Goal: Book appointment/travel/reservation

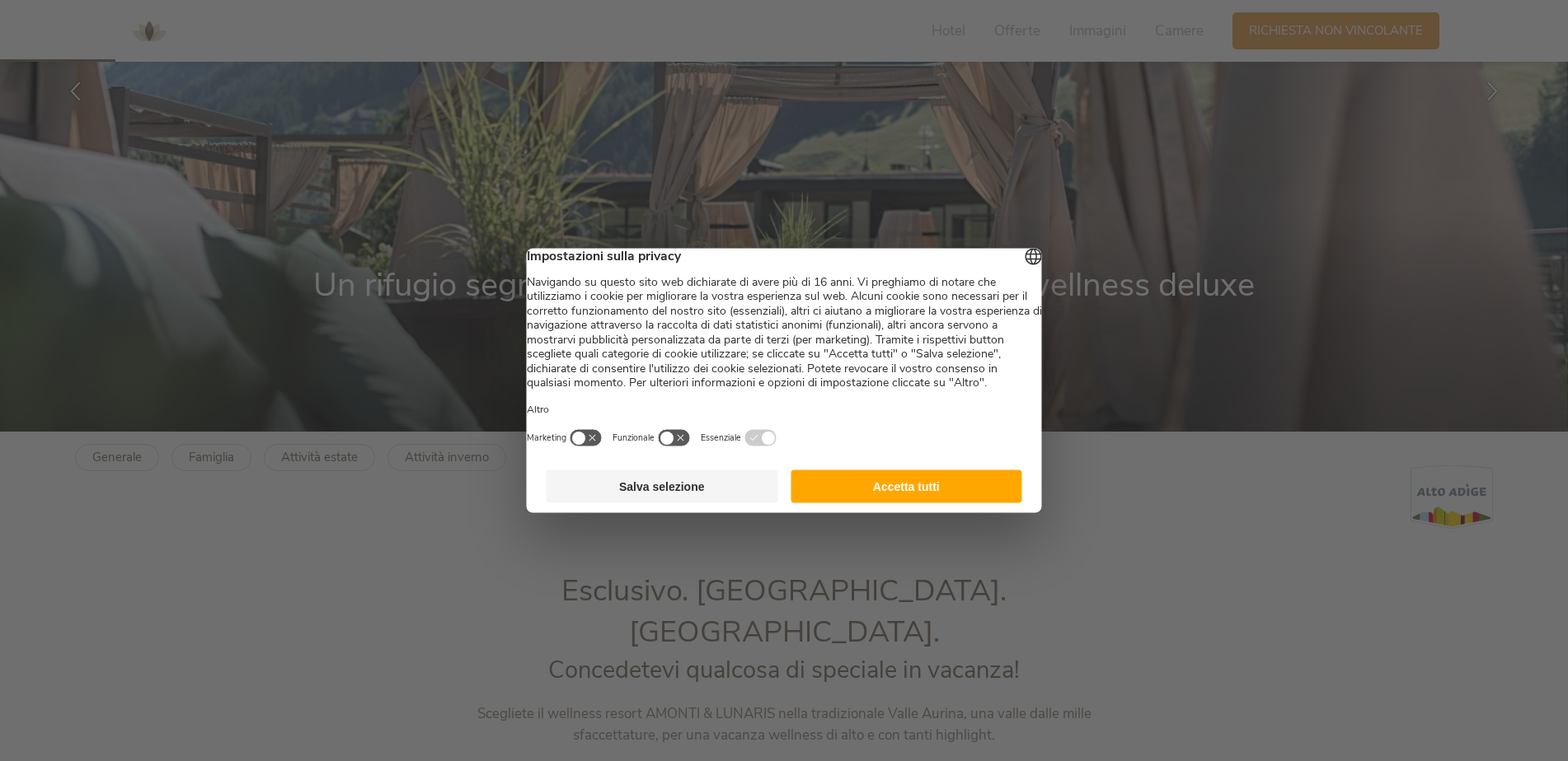
click at [656, 503] on button "Salva selezione" at bounding box center [663, 487] width 232 height 33
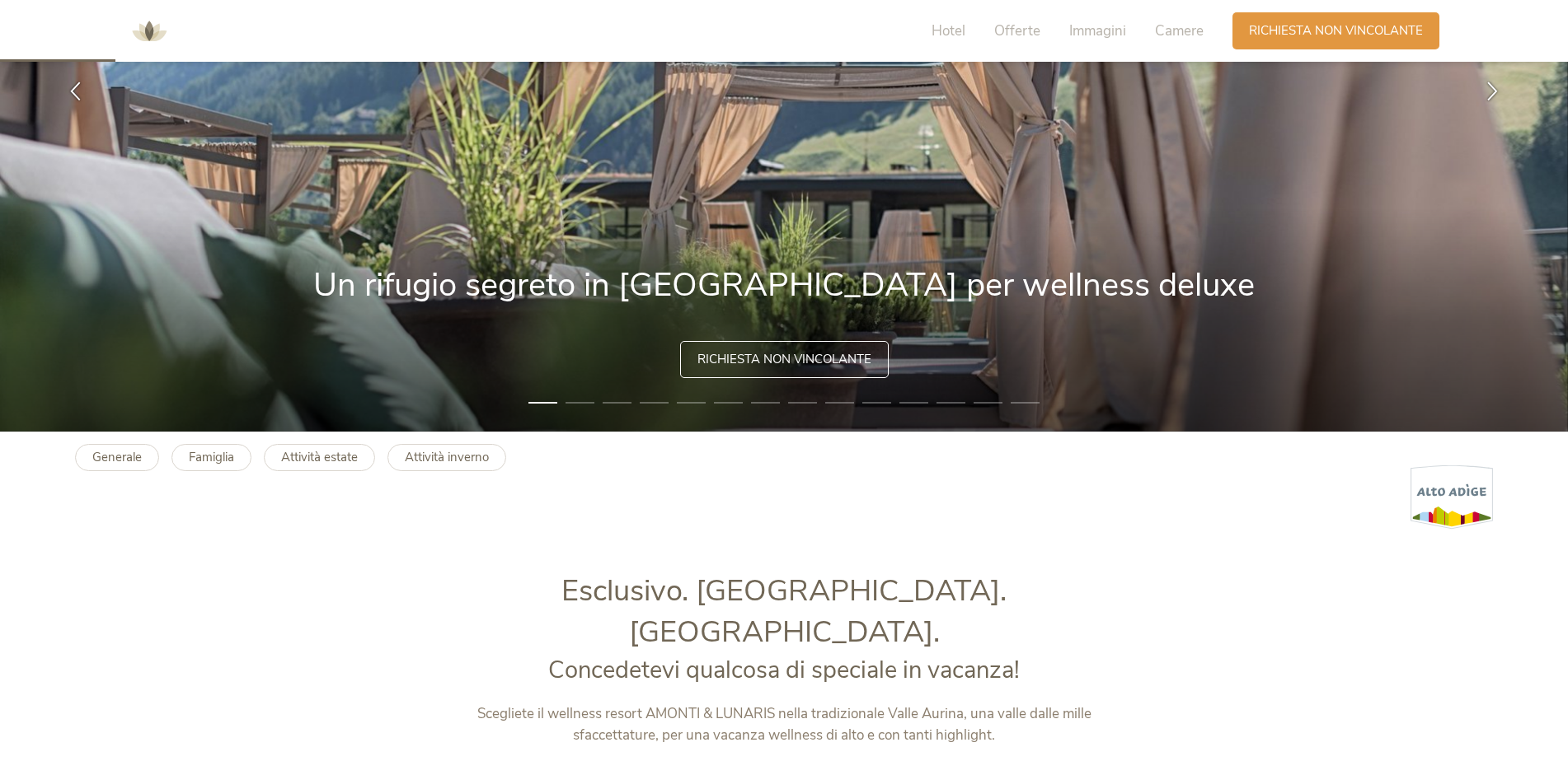
click at [580, 395] on li "2" at bounding box center [580, 403] width 29 height 17
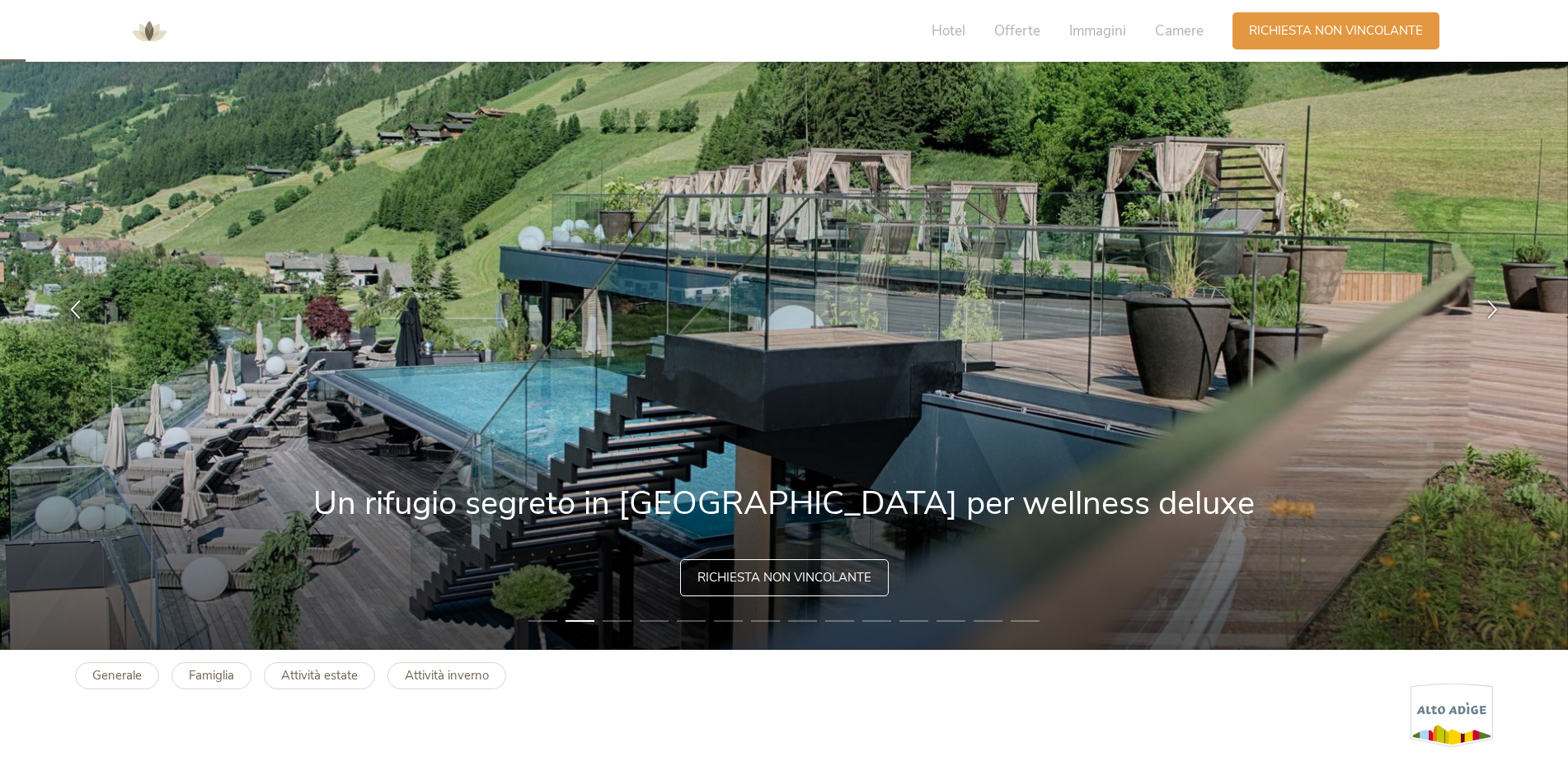
scroll to position [82, 0]
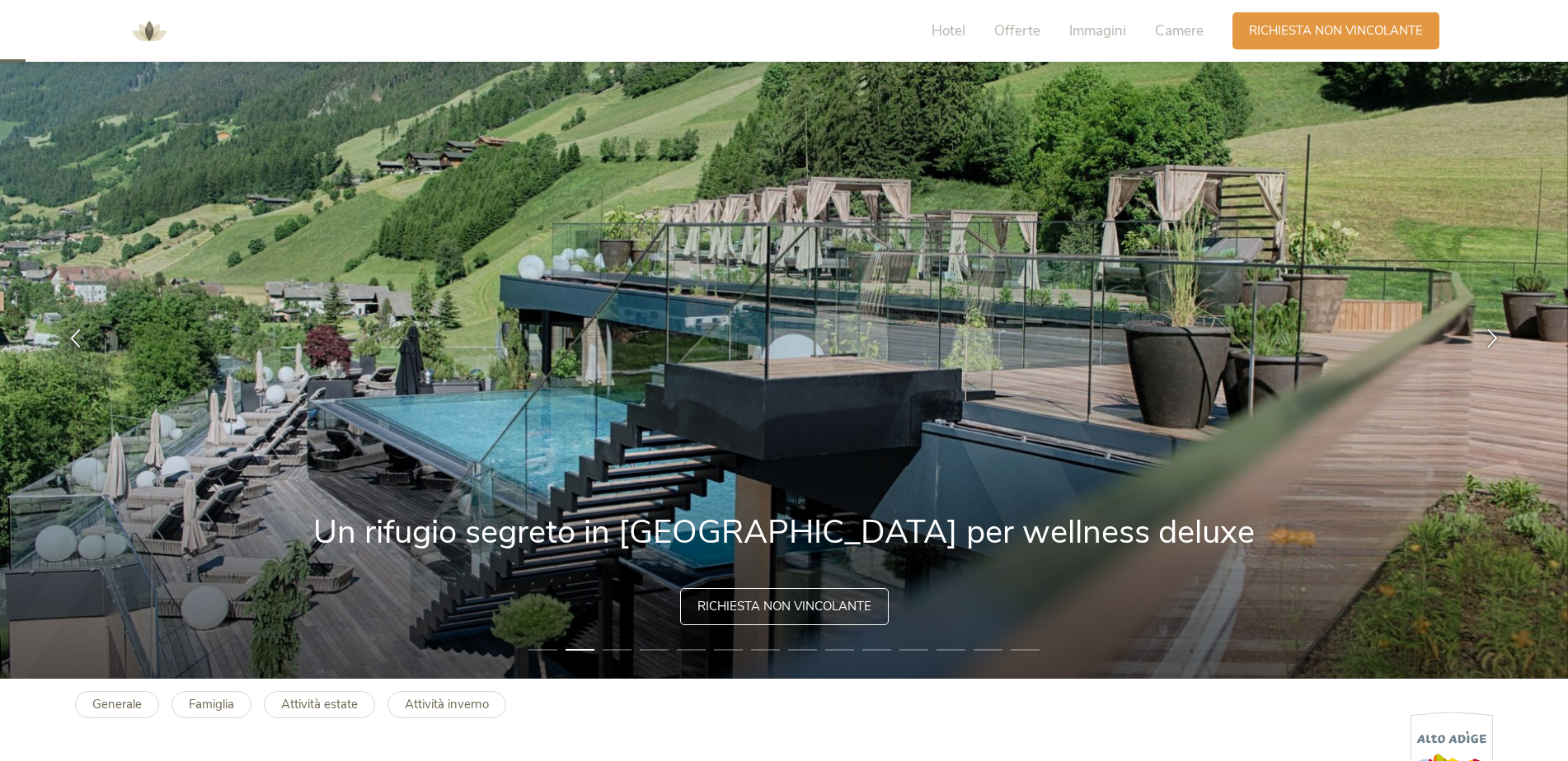
click at [615, 649] on li "3" at bounding box center [616, 649] width 29 height 17
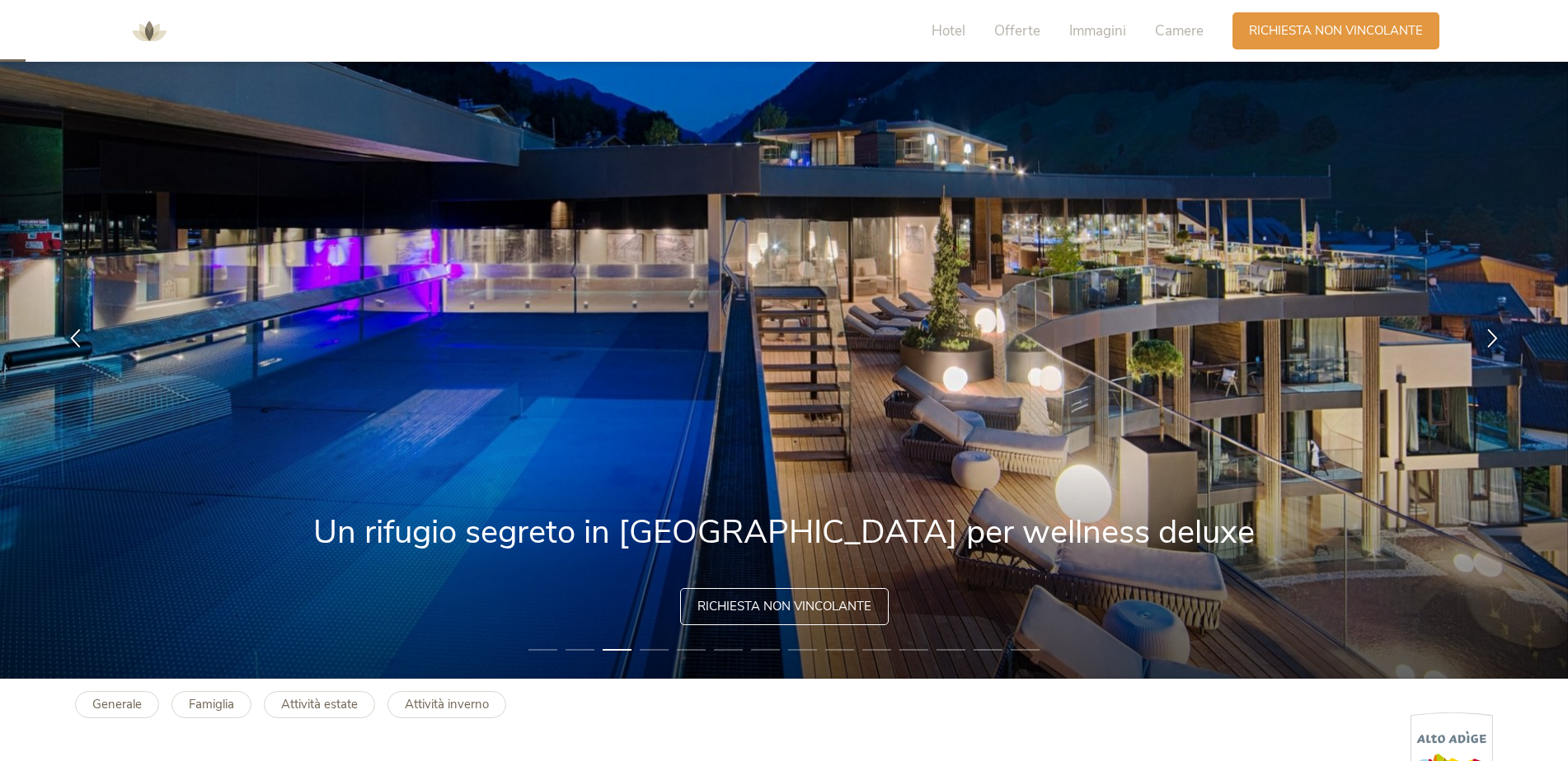
click at [654, 647] on li "4" at bounding box center [654, 649] width 29 height 17
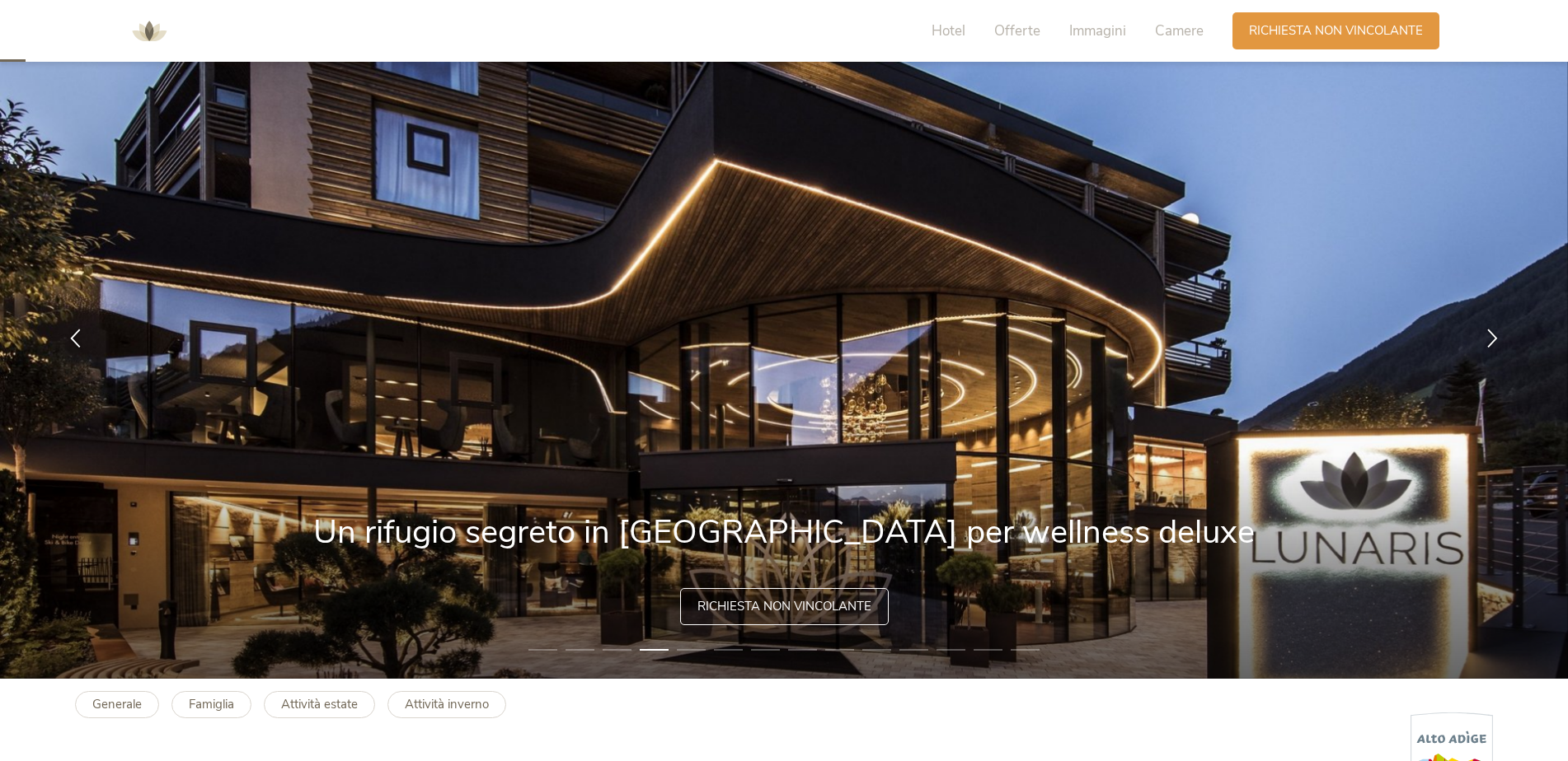
click at [706, 647] on img at bounding box center [784, 338] width 1568 height 683
click at [701, 643] on li "5" at bounding box center [690, 649] width 29 height 17
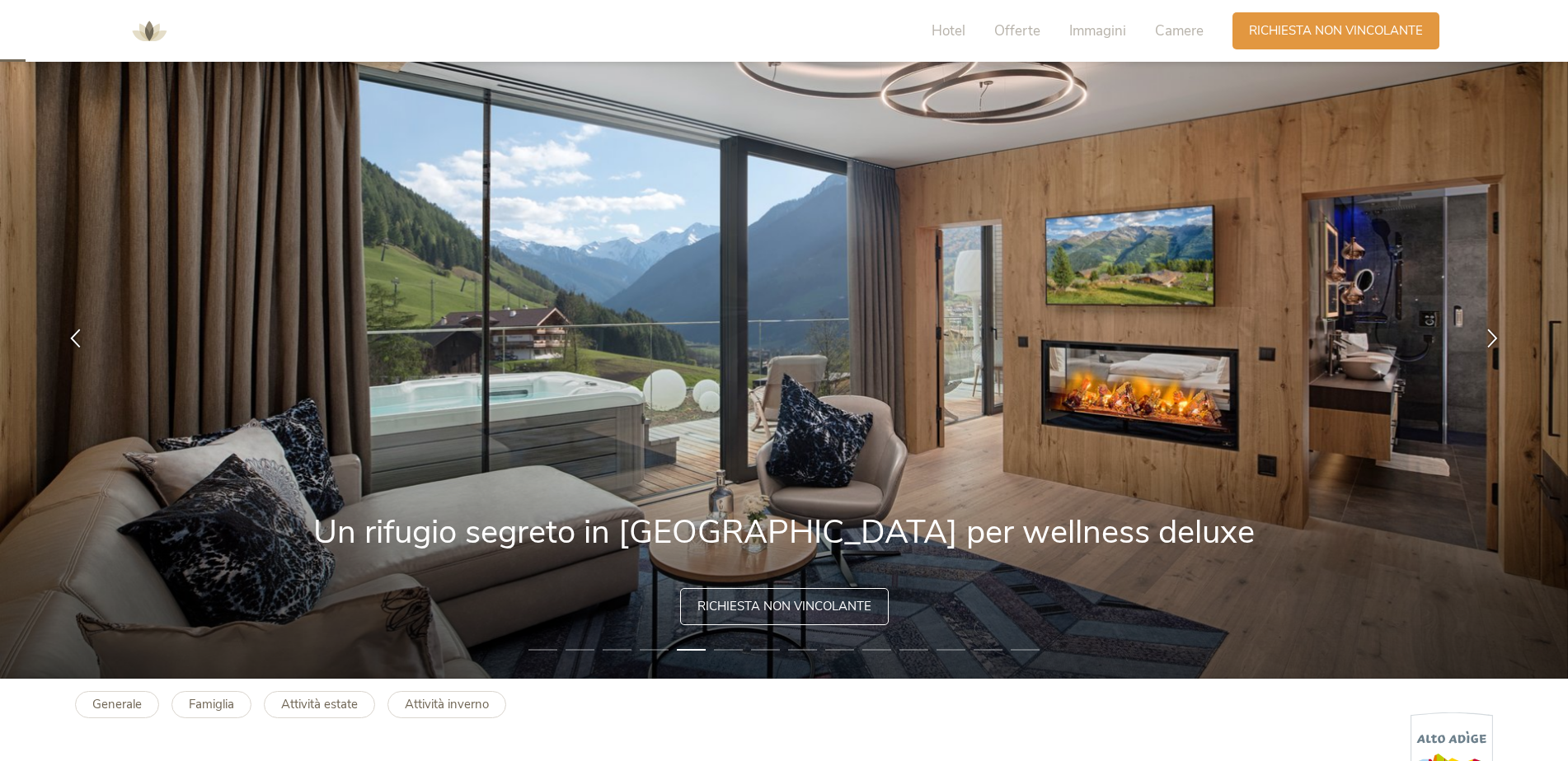
click at [722, 651] on li "6" at bounding box center [728, 649] width 29 height 17
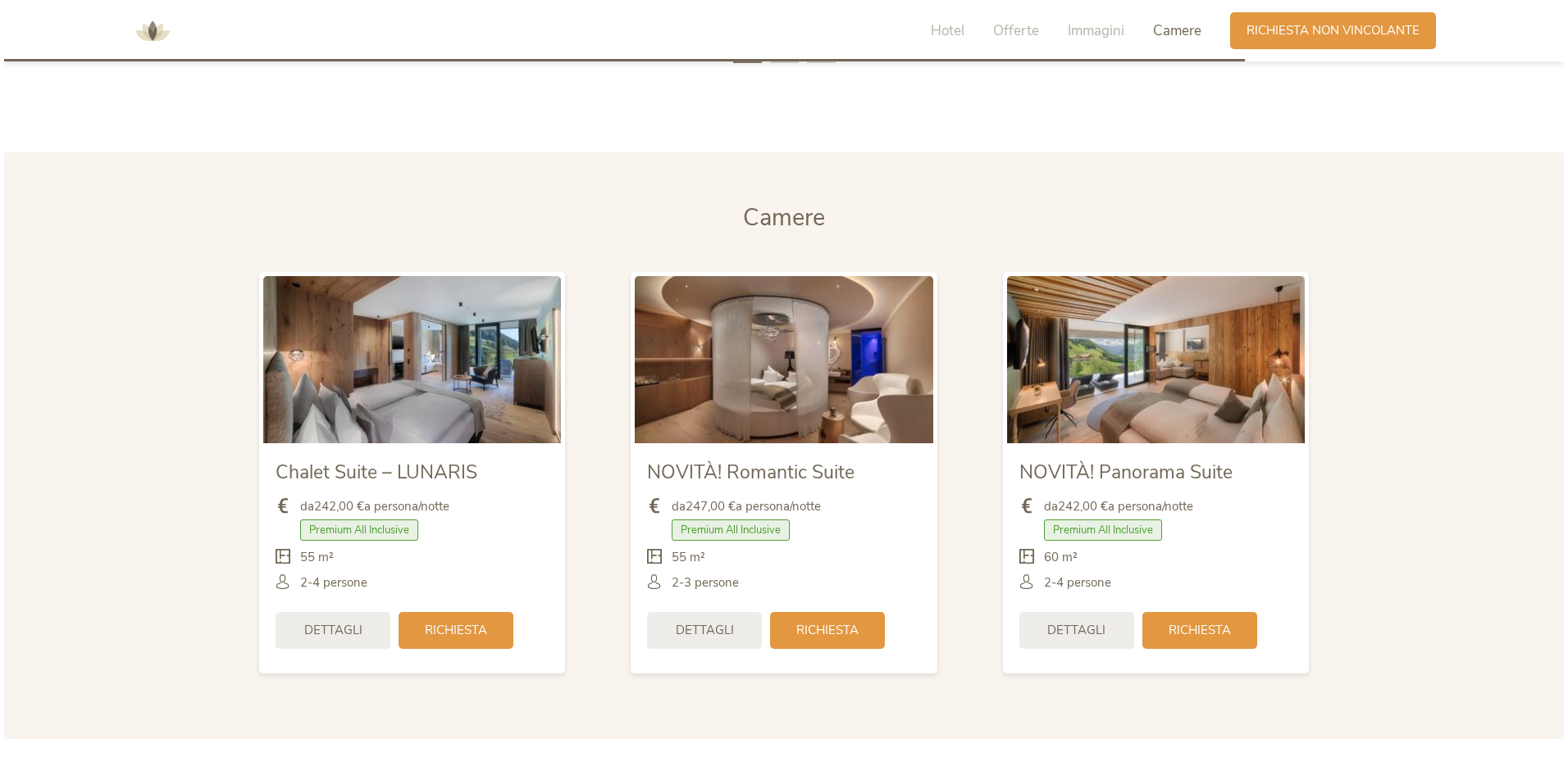
scroll to position [4017, 0]
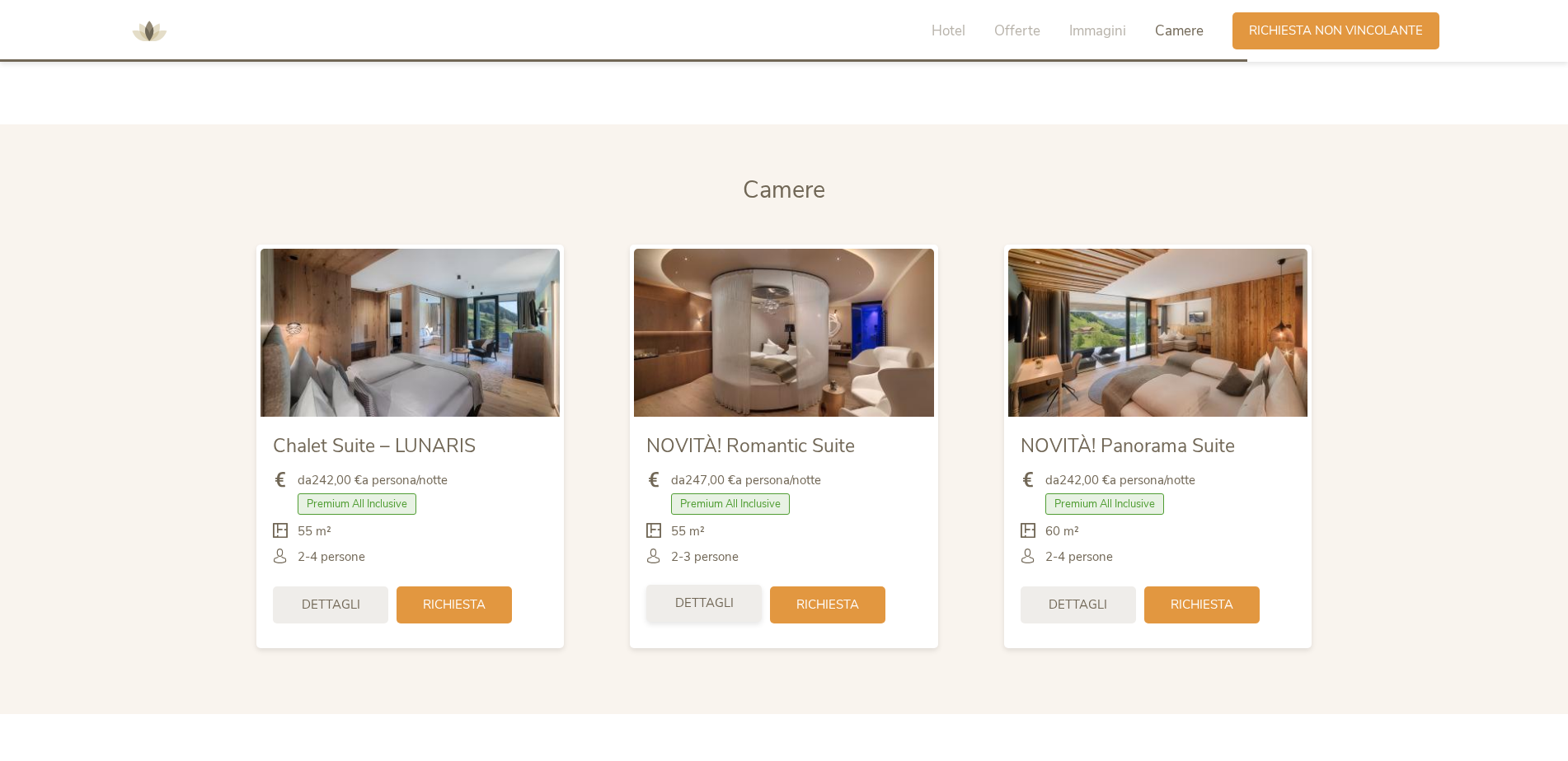
click at [744, 585] on div "Dettagli" at bounding box center [704, 604] width 116 height 38
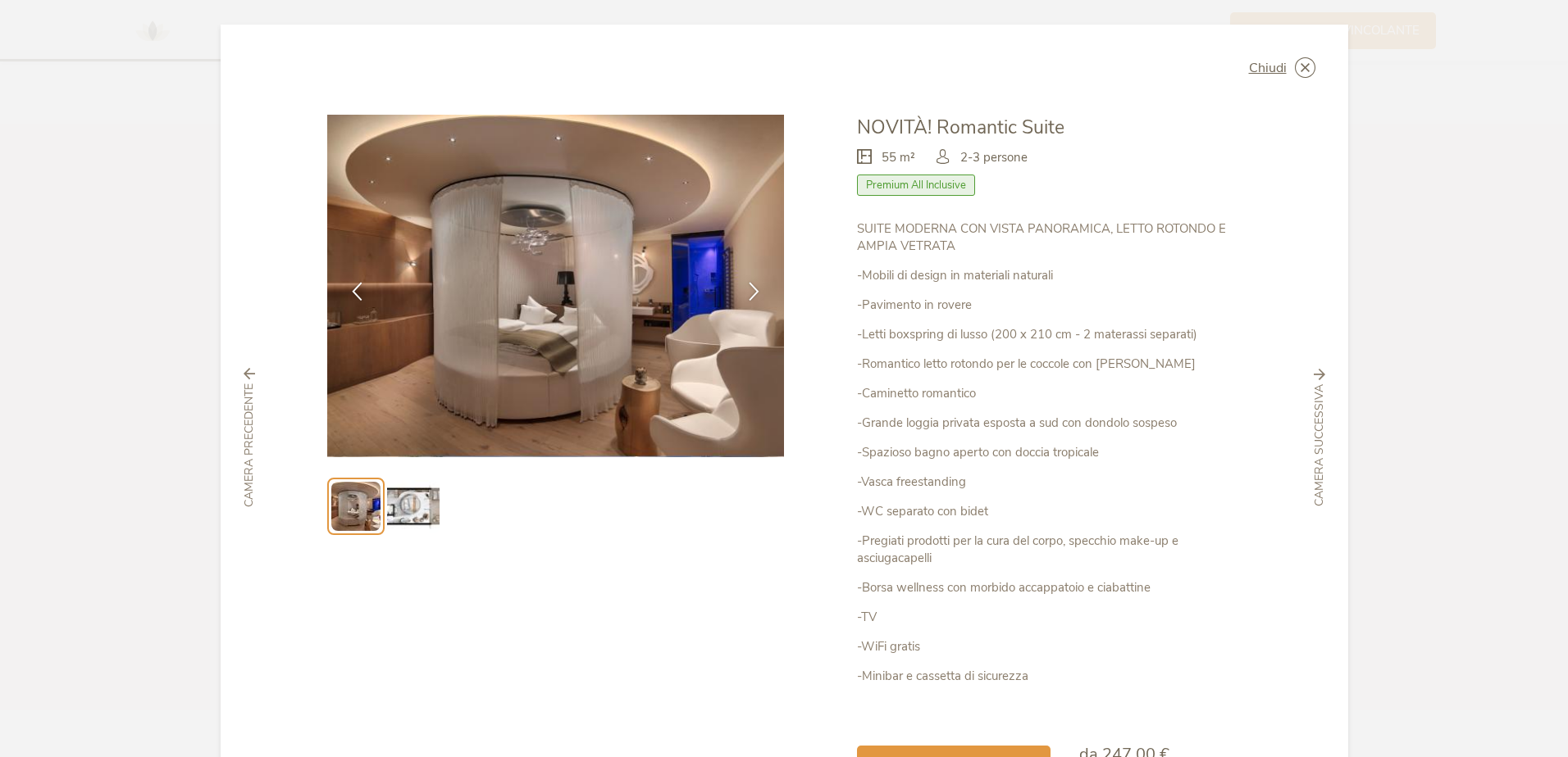
click at [426, 505] on img at bounding box center [413, 506] width 52 height 52
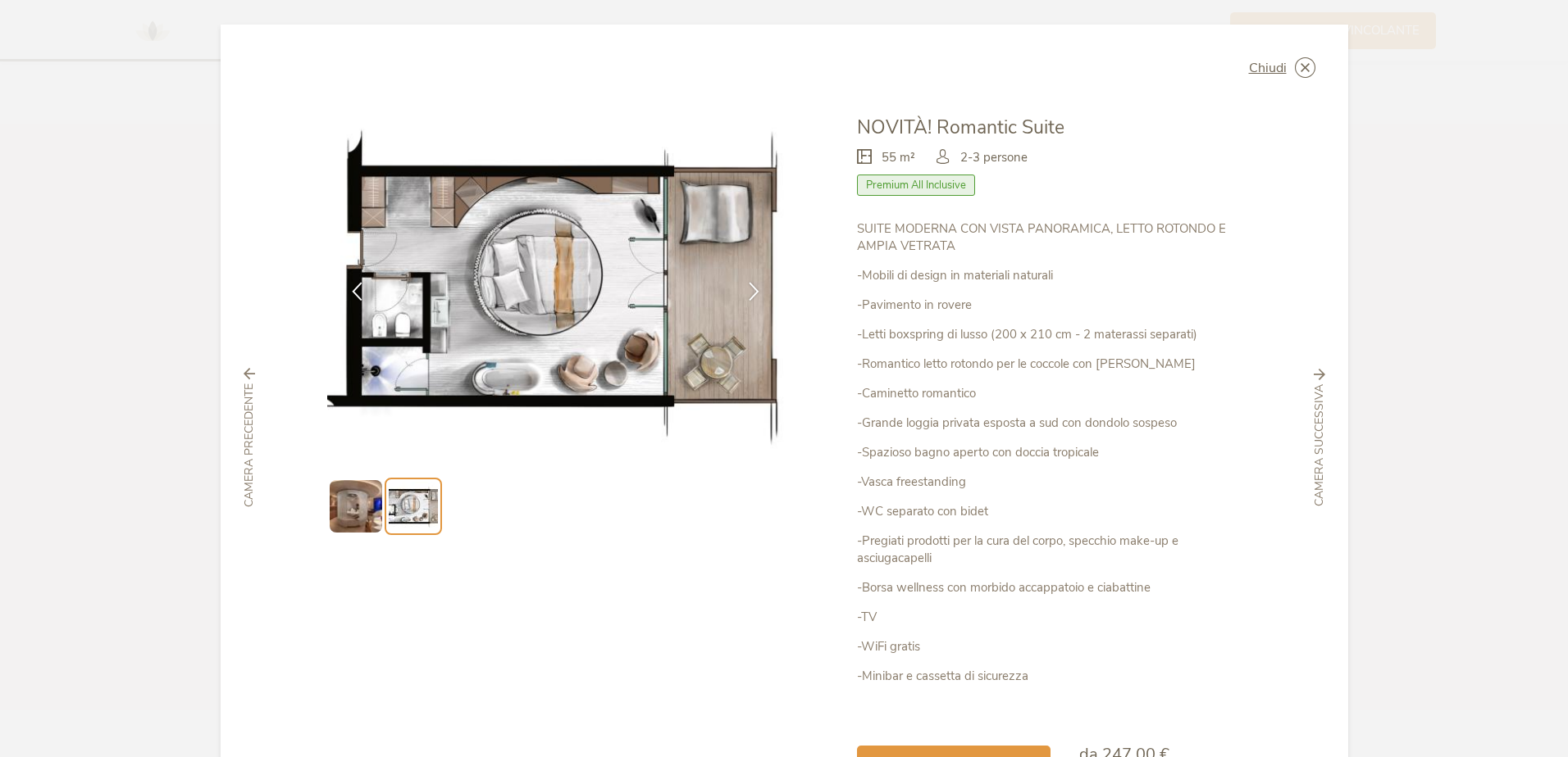
click at [361, 496] on img at bounding box center [356, 506] width 52 height 52
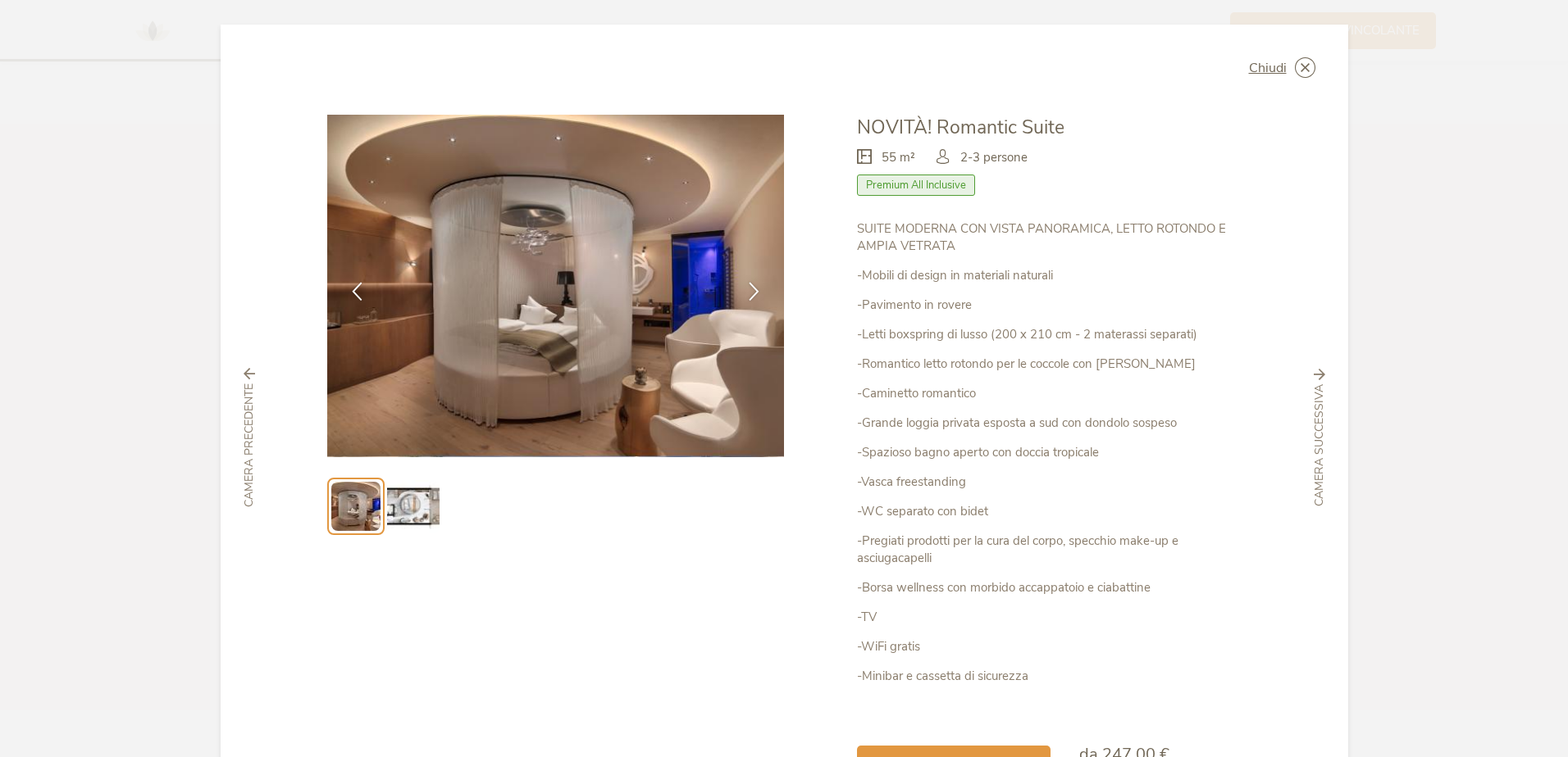
click at [418, 513] on img at bounding box center [413, 506] width 52 height 52
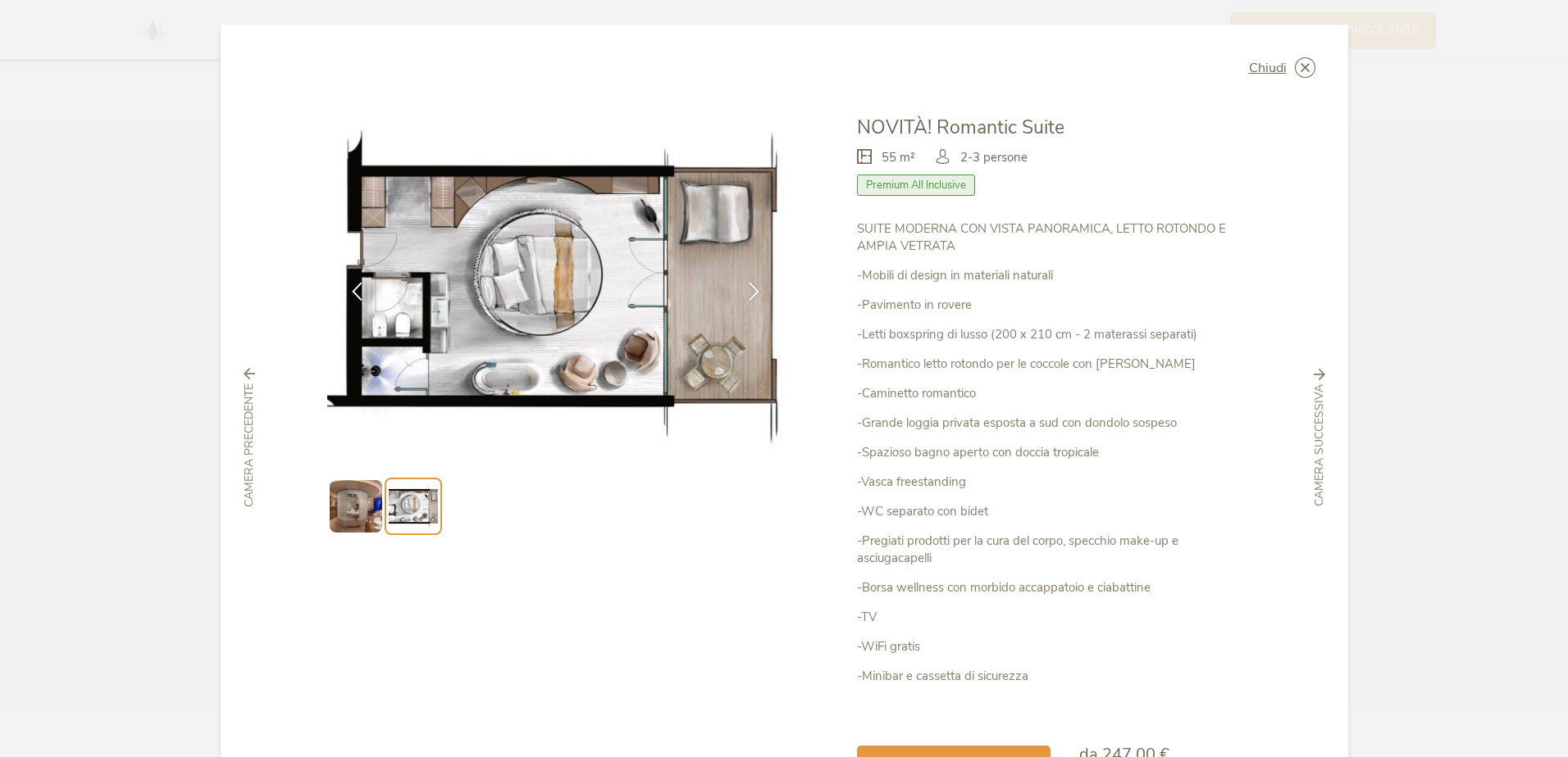
click at [355, 505] on img at bounding box center [356, 506] width 52 height 52
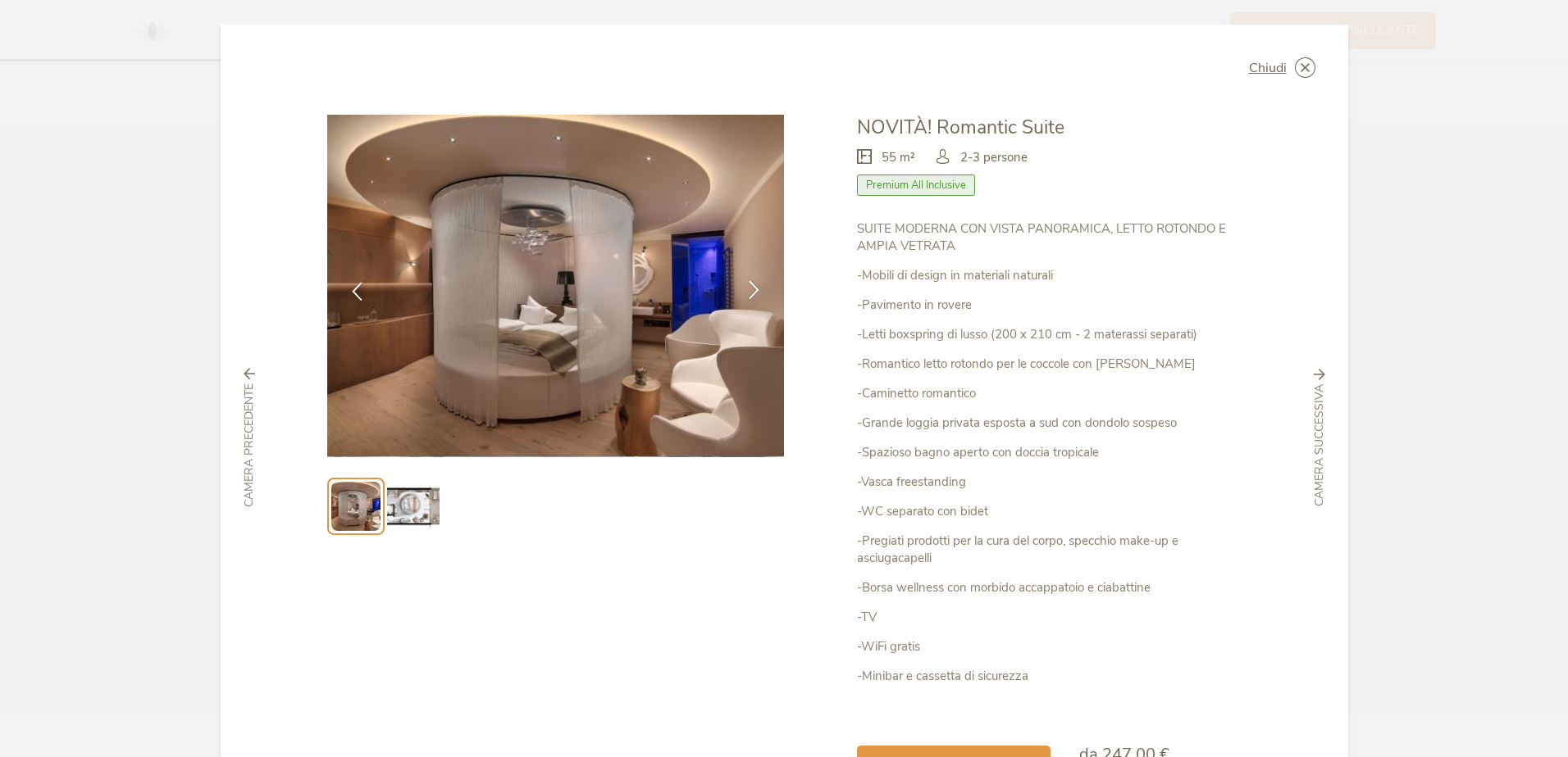
click at [764, 286] on div at bounding box center [754, 292] width 52 height 52
click at [760, 291] on div at bounding box center [754, 292] width 52 height 52
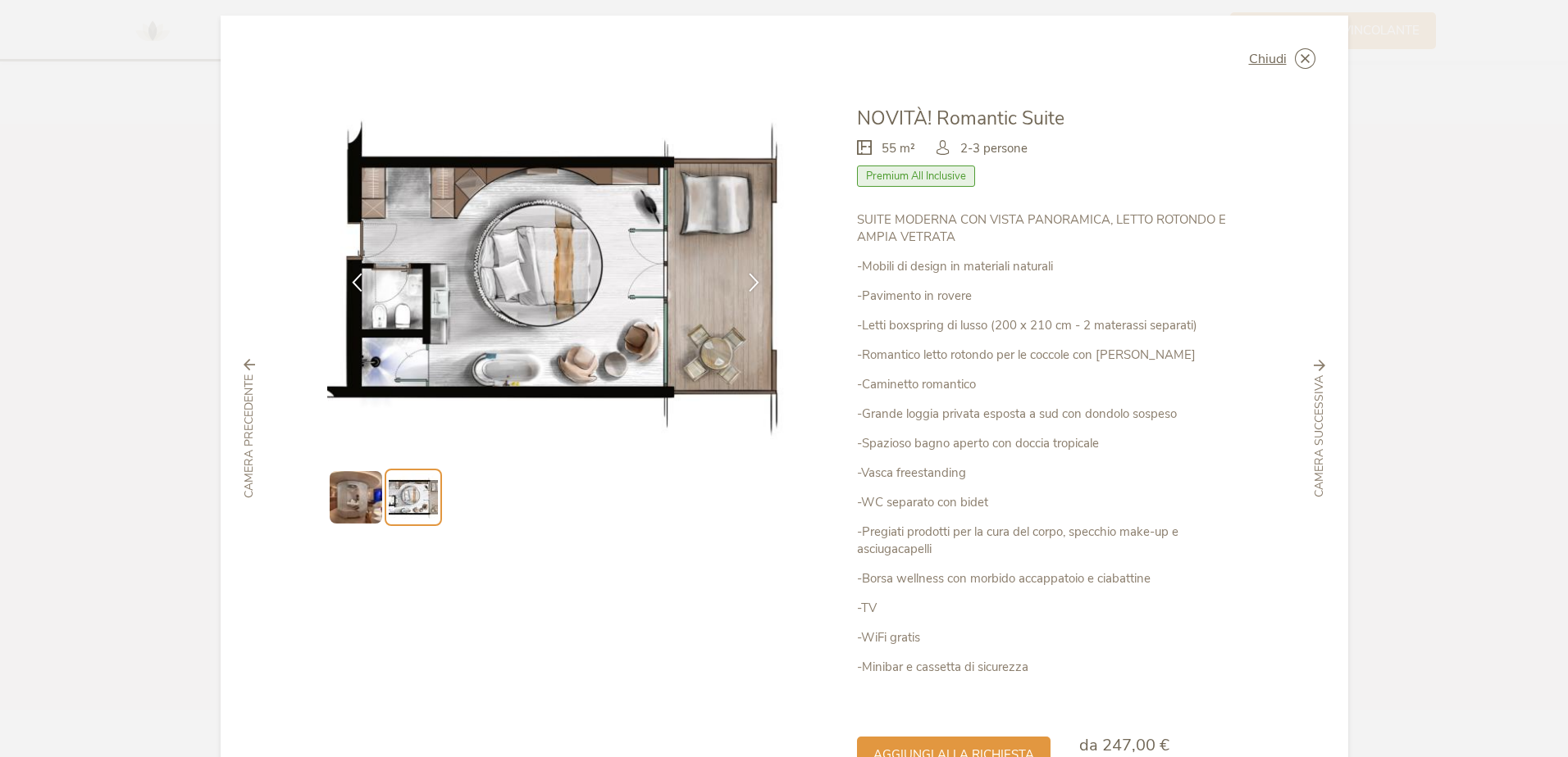
scroll to position [0, 0]
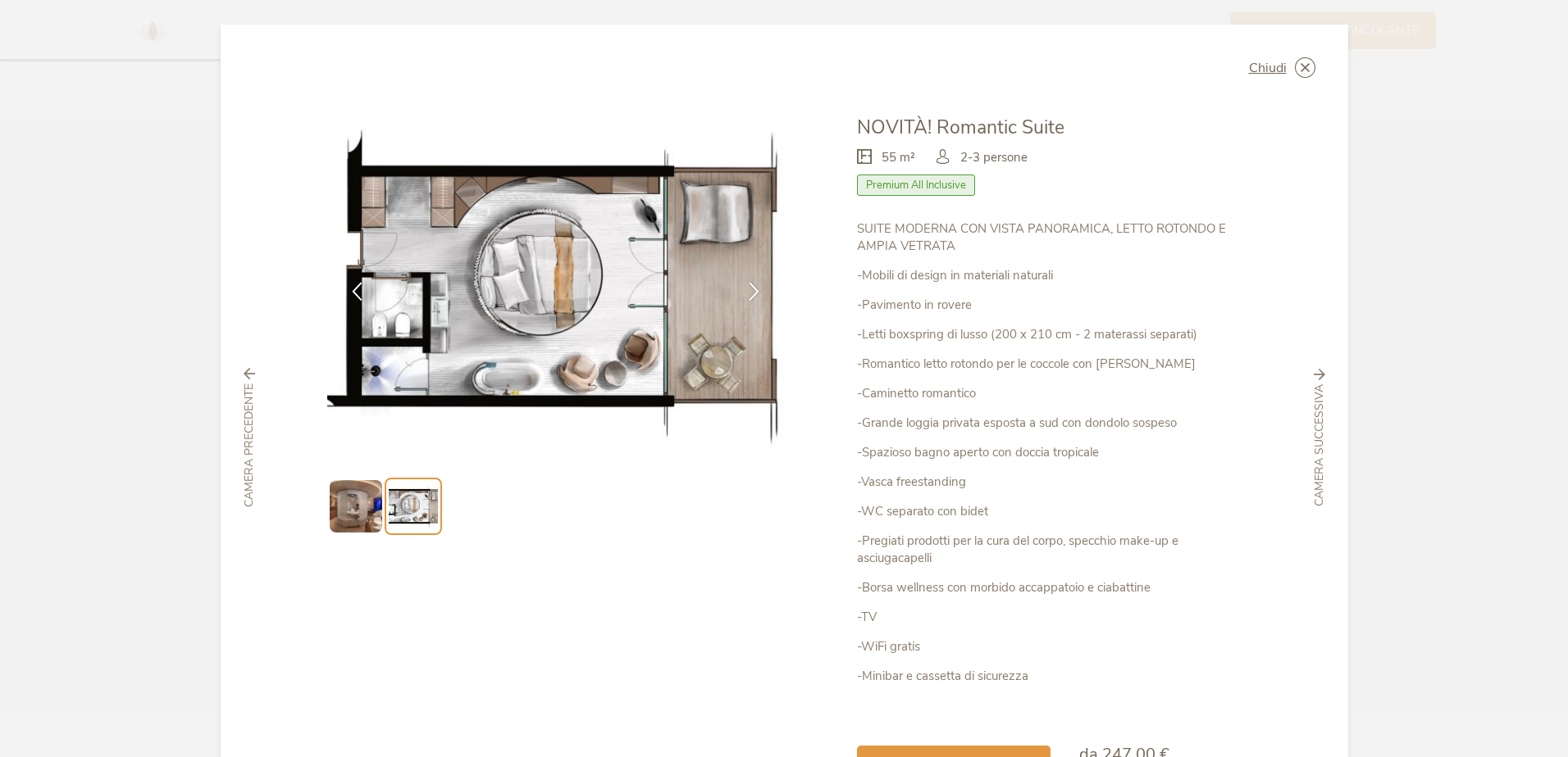
click at [1315, 406] on span "Camera successiva" at bounding box center [1319, 446] width 17 height 122
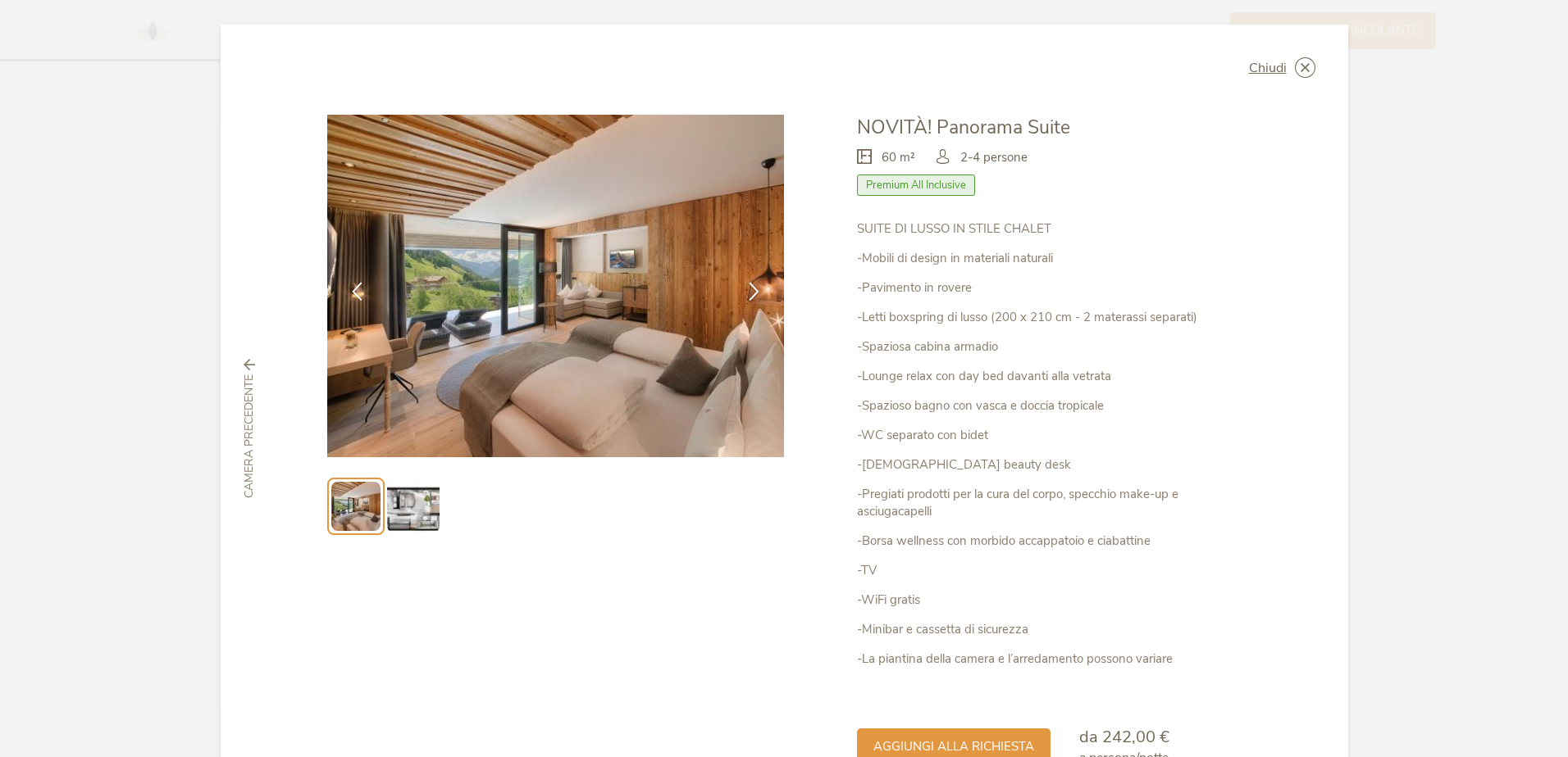
click at [246, 376] on span "Camera precedente" at bounding box center [249, 437] width 17 height 124
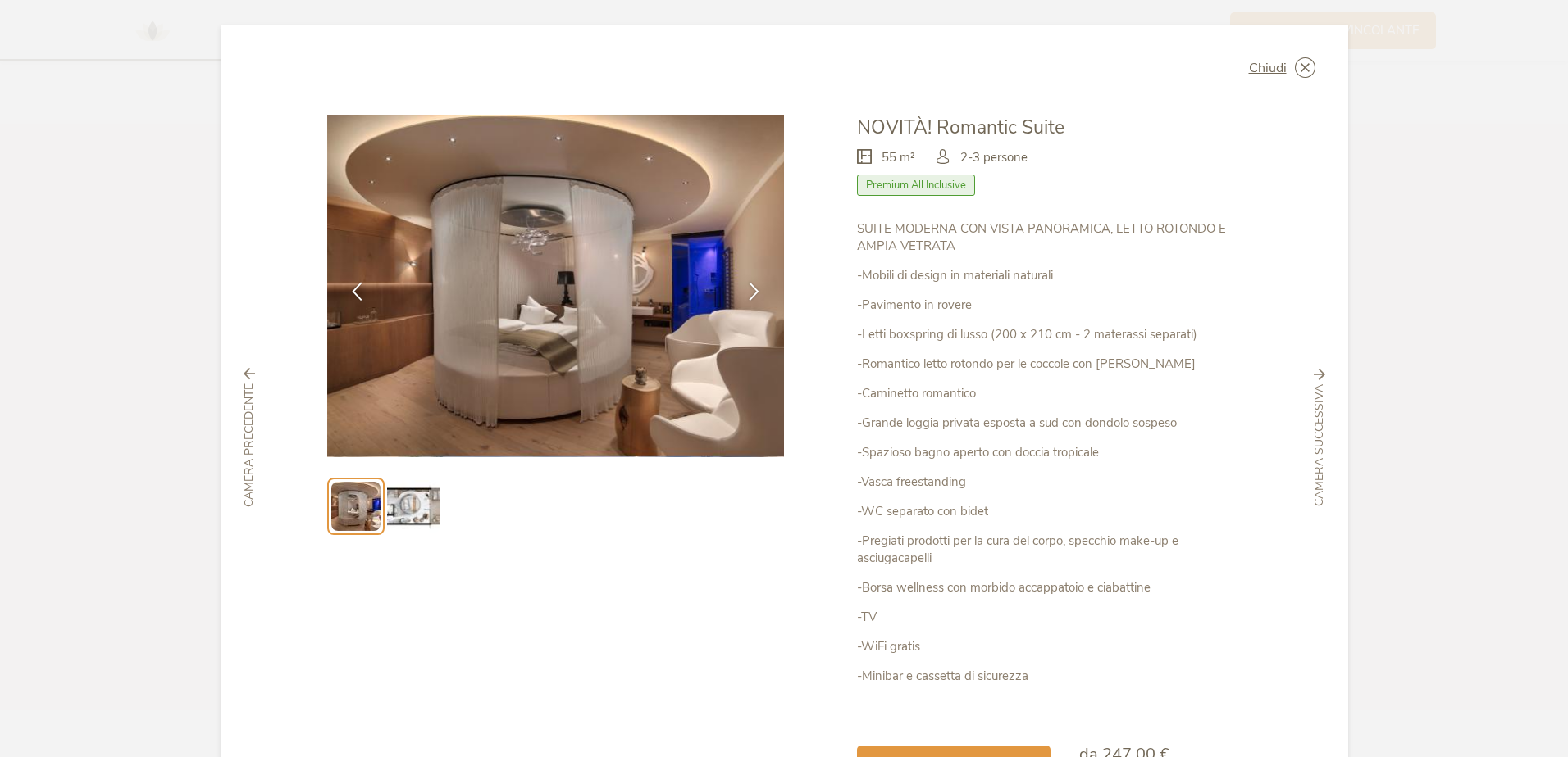
click at [1313, 431] on span "Camera successiva" at bounding box center [1319, 446] width 17 height 122
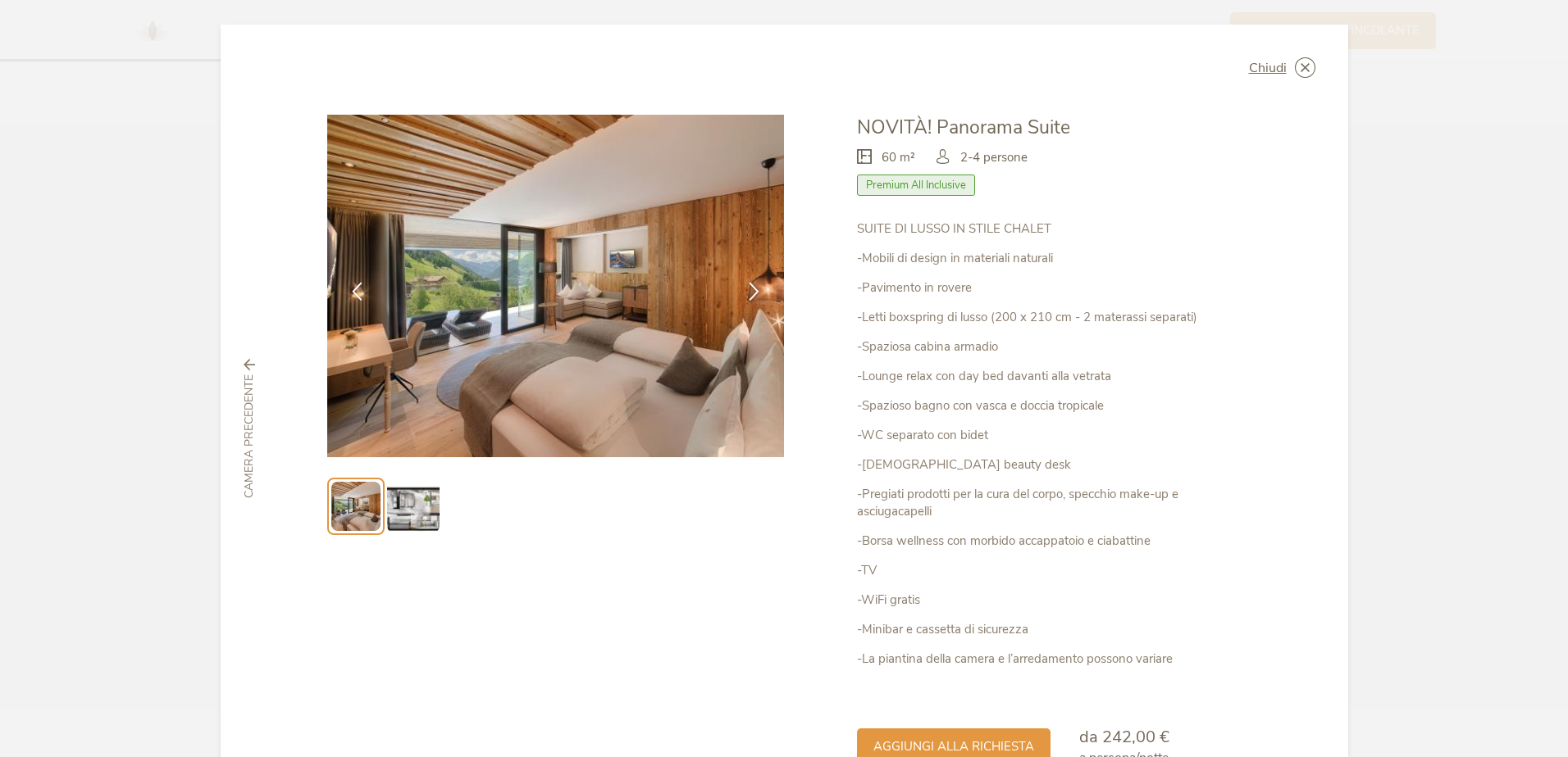
click at [410, 489] on img at bounding box center [413, 506] width 52 height 52
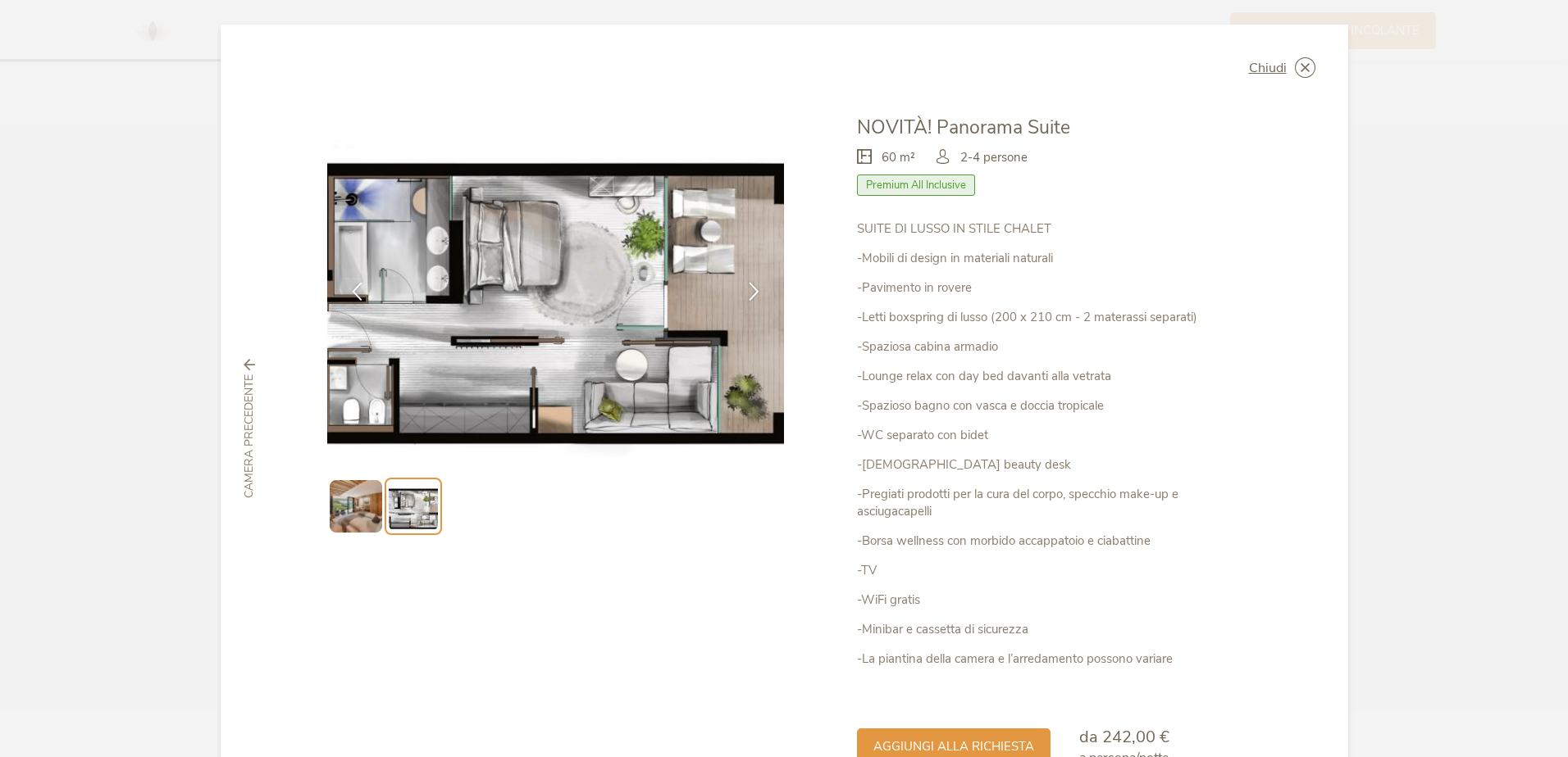
click at [385, 489] on li at bounding box center [414, 507] width 57 height 57
click at [254, 366] on div "Camera precedente" at bounding box center [250, 429] width 39 height 139
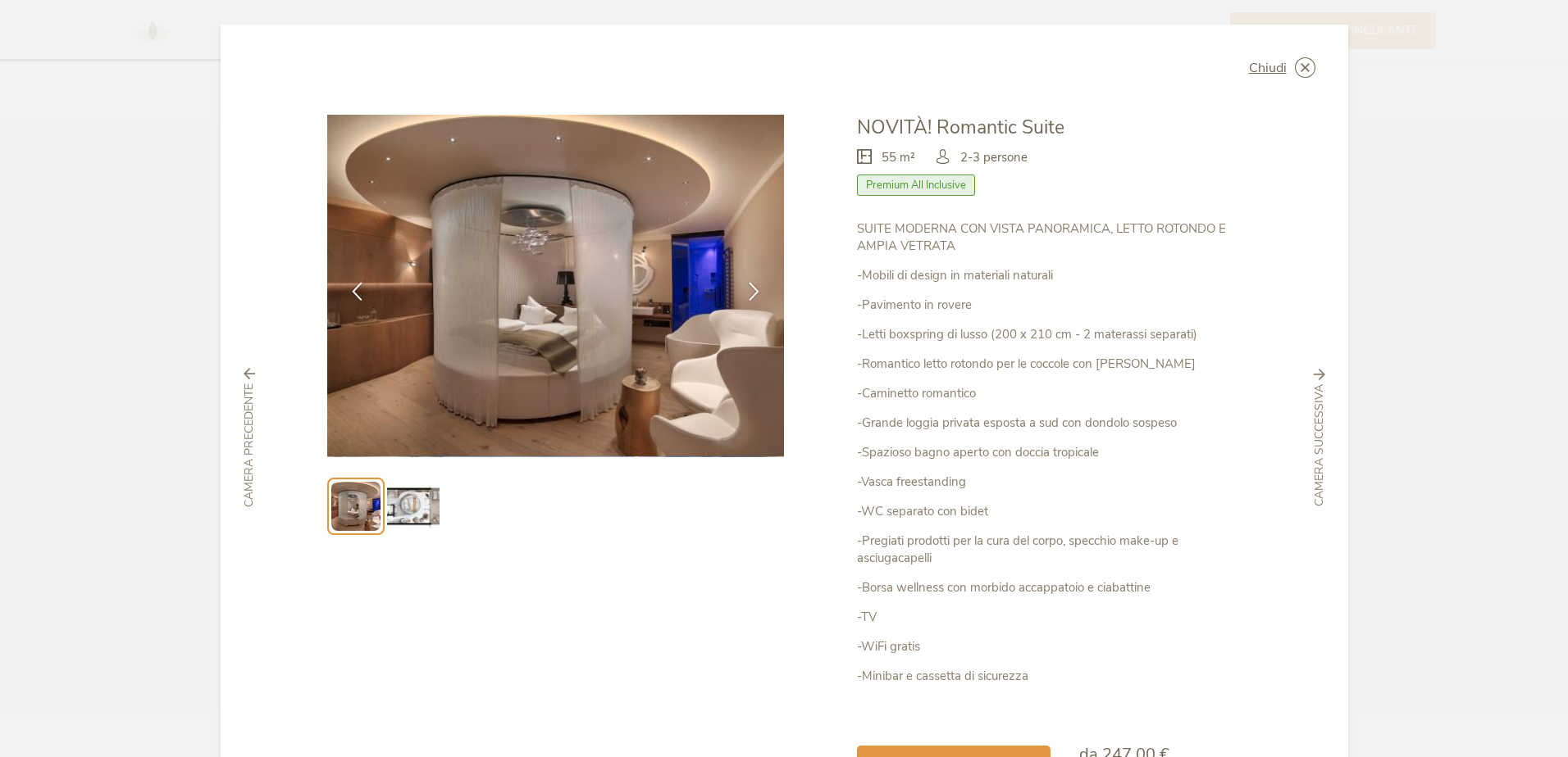
click at [246, 371] on icon at bounding box center [250, 374] width 12 height 12
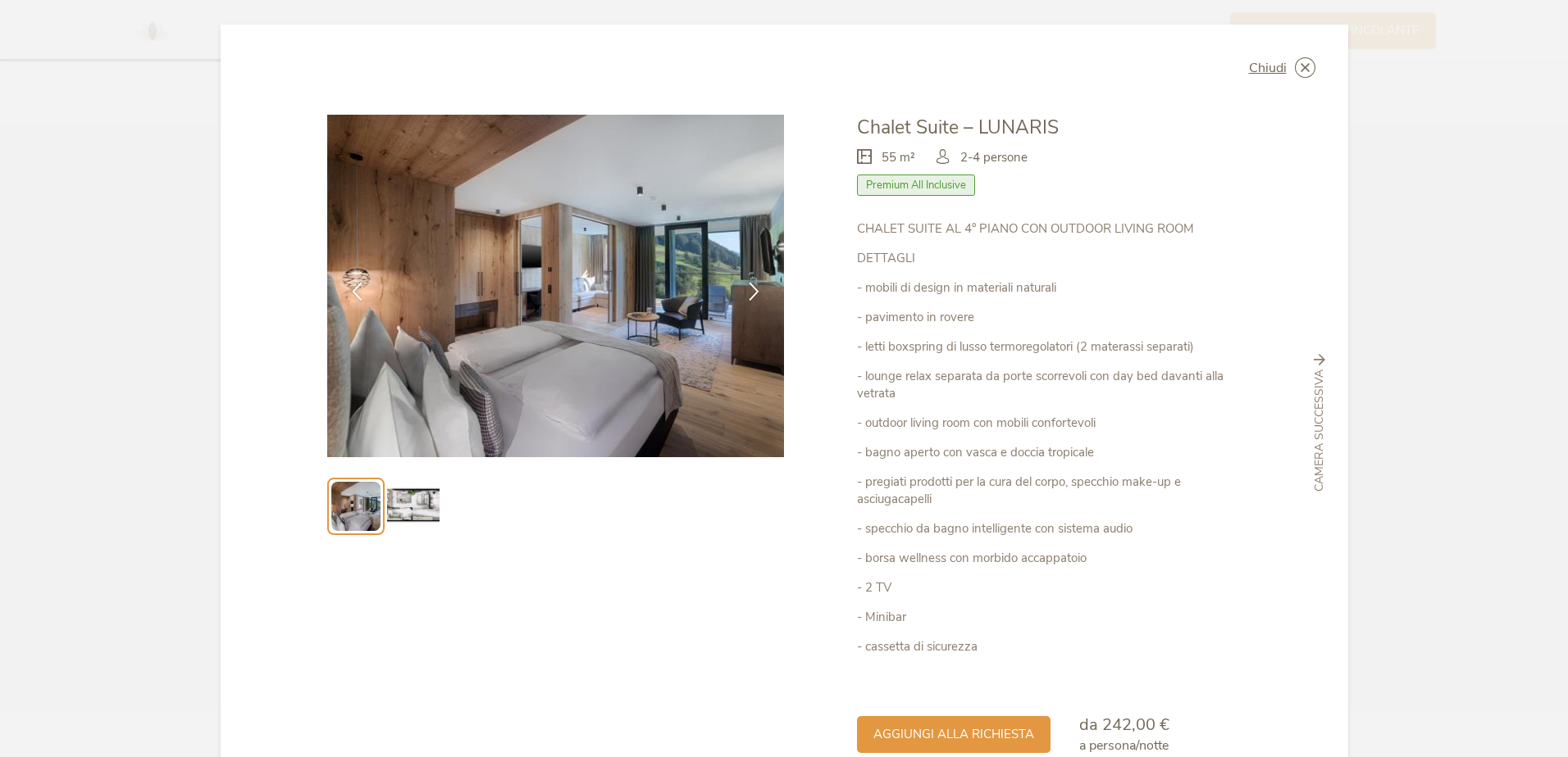
click at [375, 509] on img at bounding box center [356, 507] width 49 height 49
click at [390, 509] on img at bounding box center [413, 506] width 52 height 52
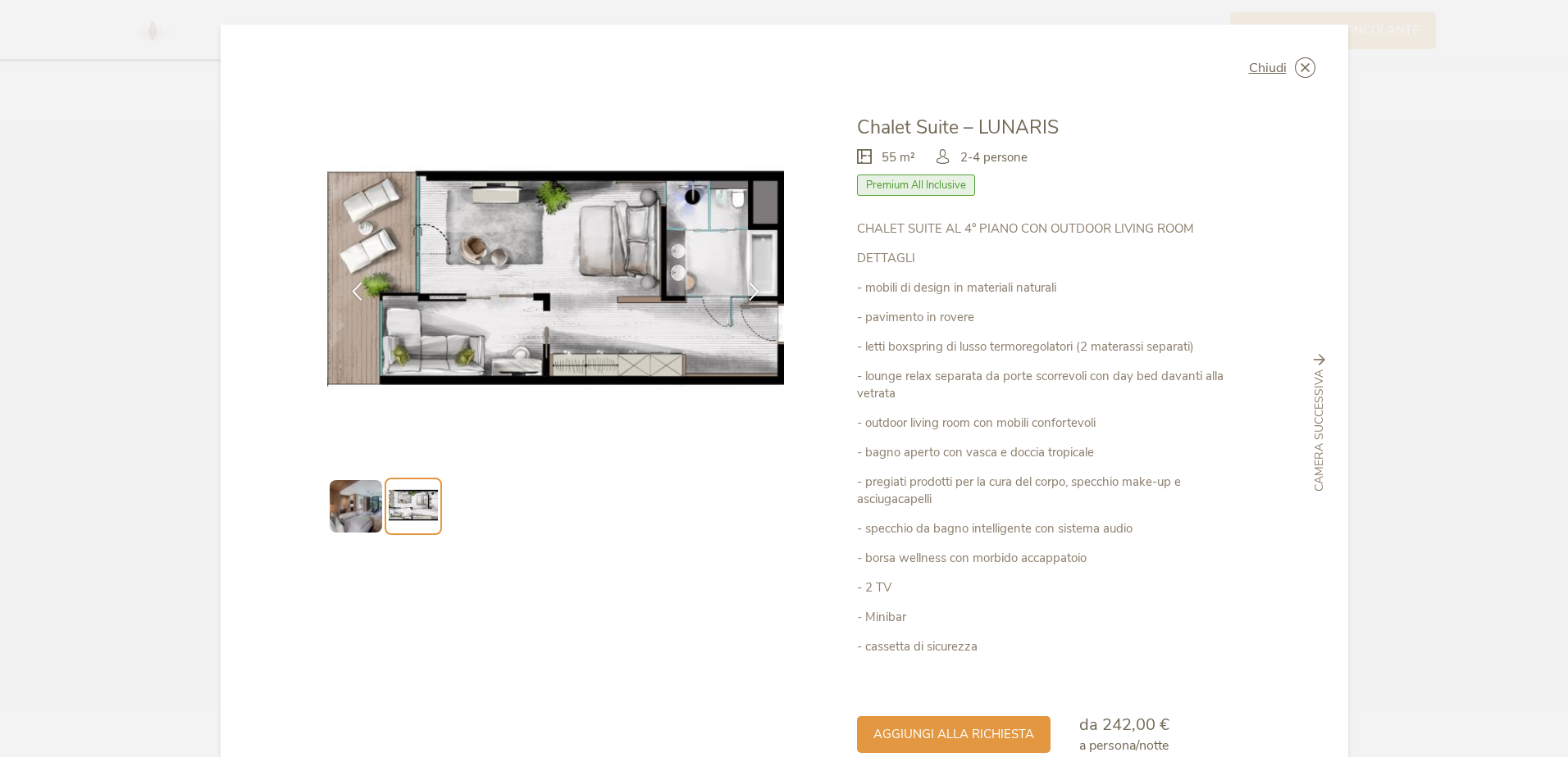
click at [359, 494] on img at bounding box center [356, 506] width 52 height 52
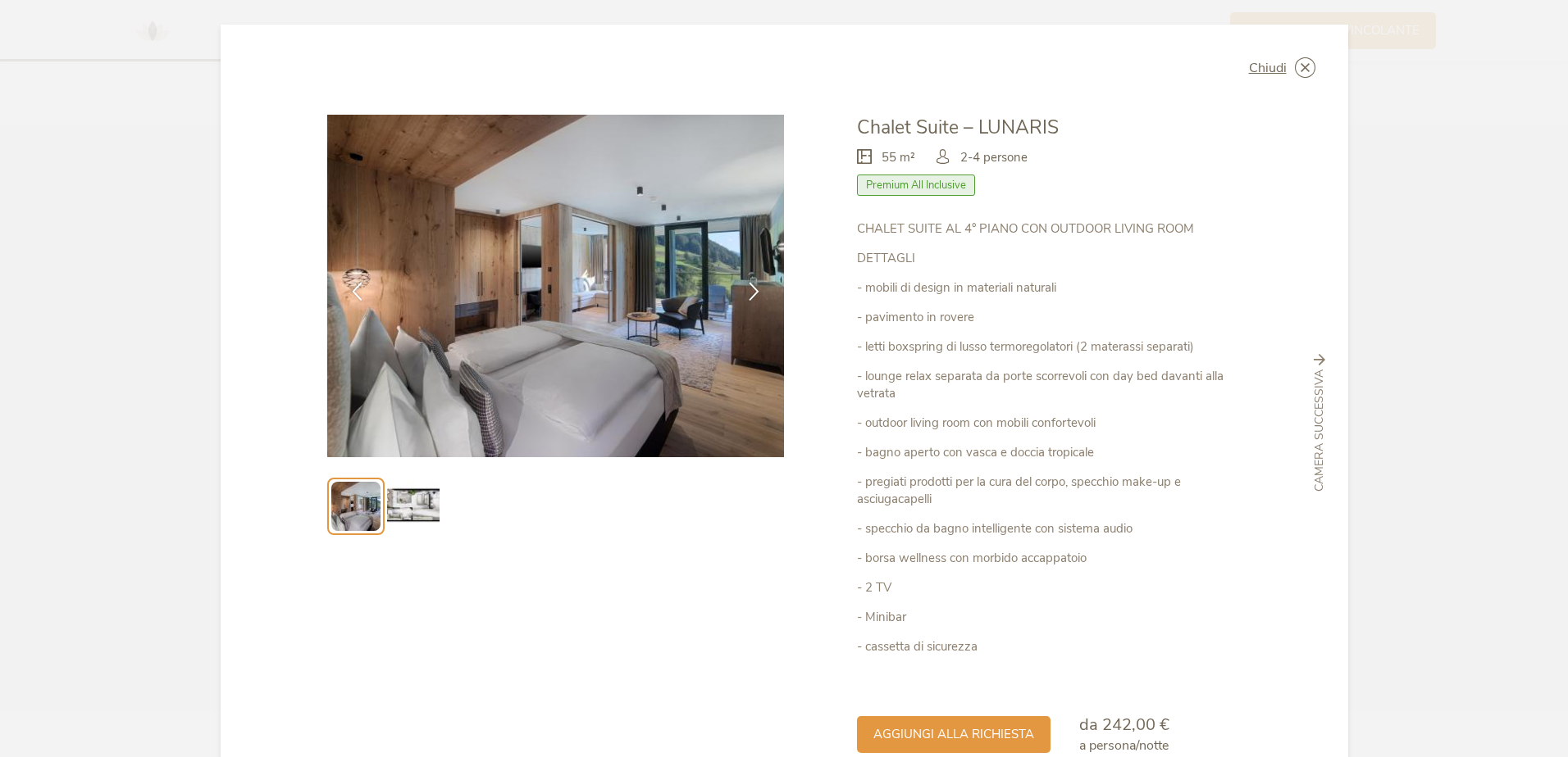
click at [406, 492] on img at bounding box center [413, 506] width 52 height 52
click at [403, 500] on img at bounding box center [413, 506] width 52 height 52
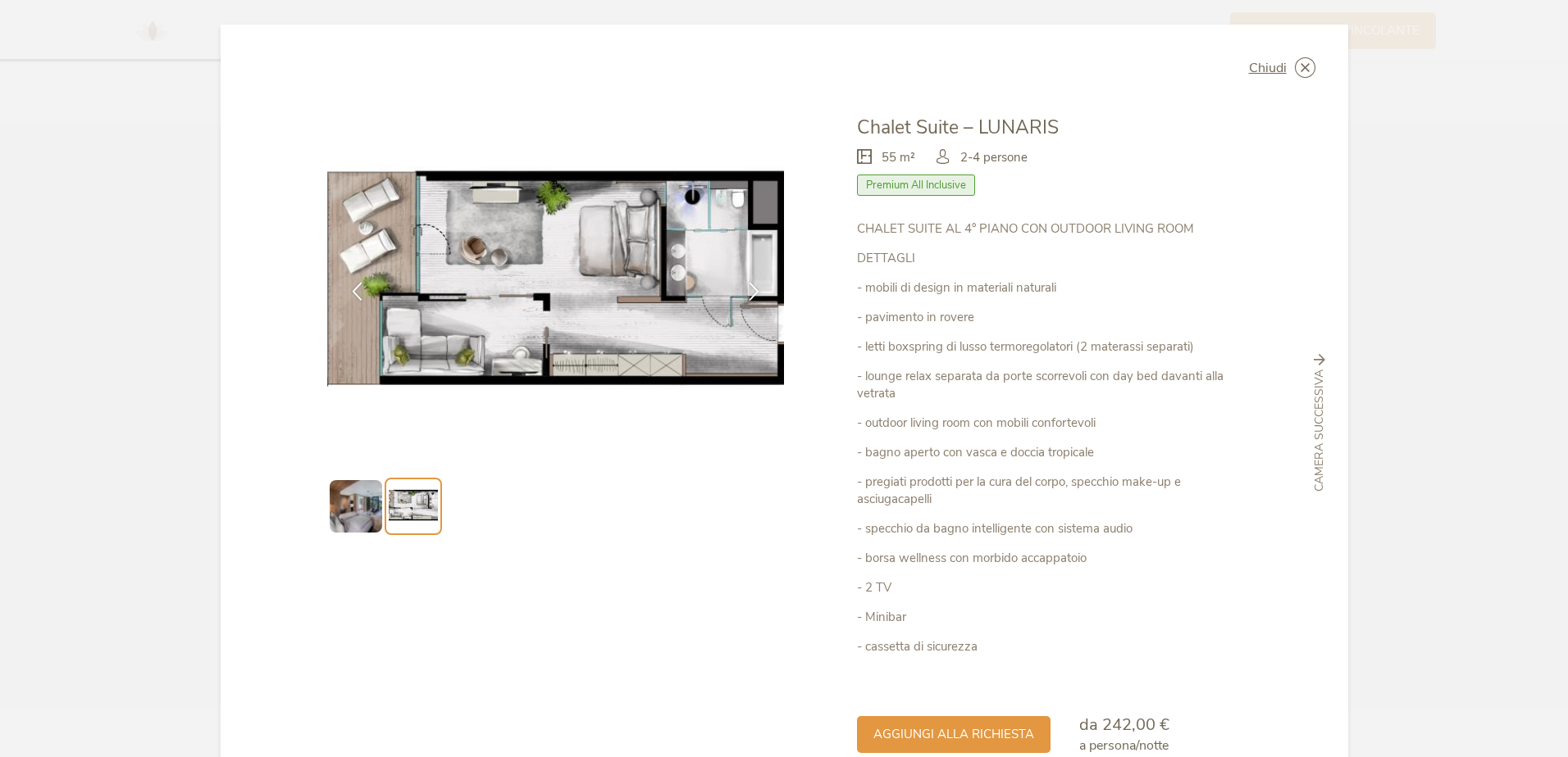
click at [352, 511] on img at bounding box center [356, 506] width 52 height 52
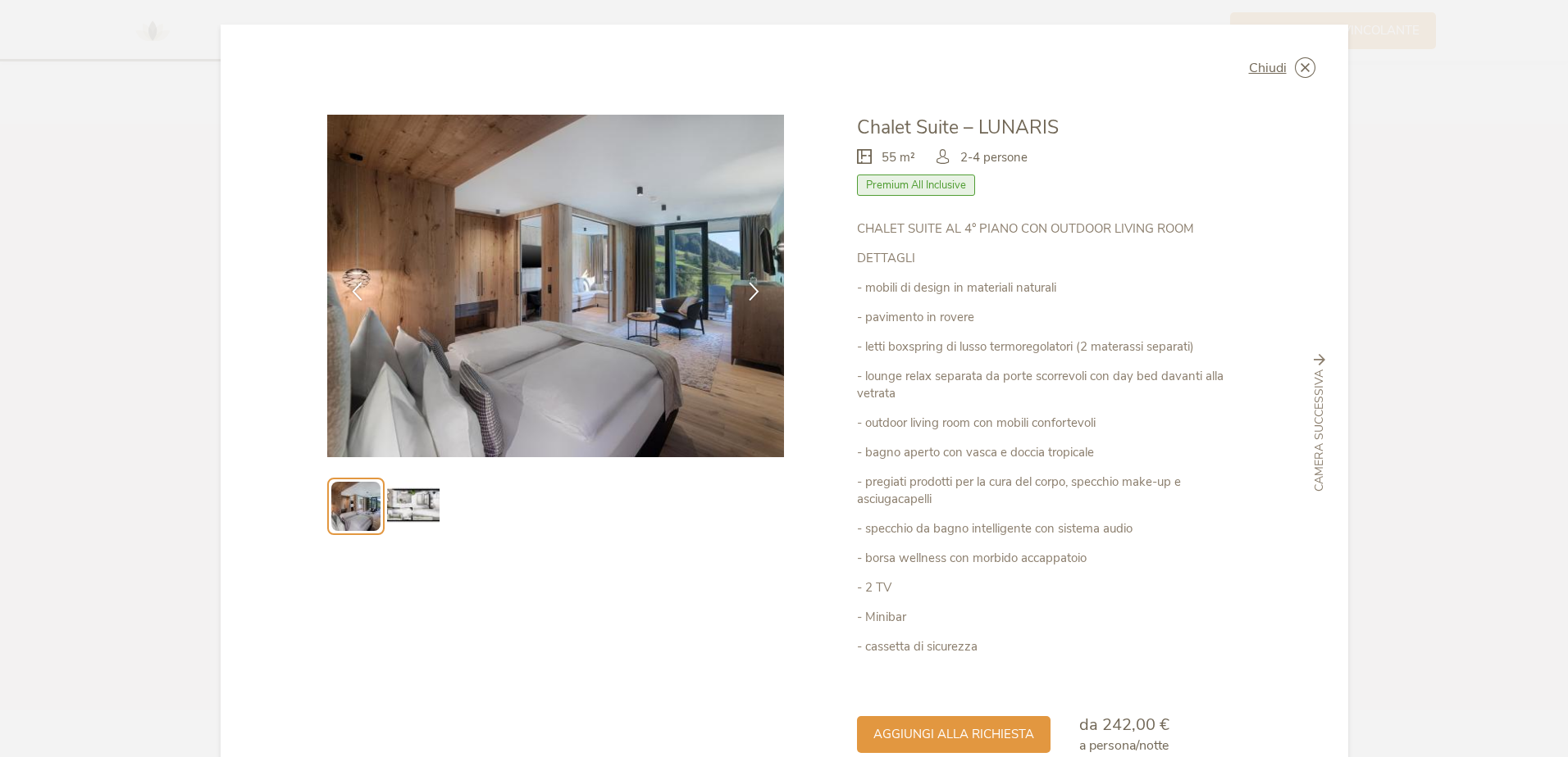
click at [1315, 362] on icon at bounding box center [1320, 360] width 12 height 12
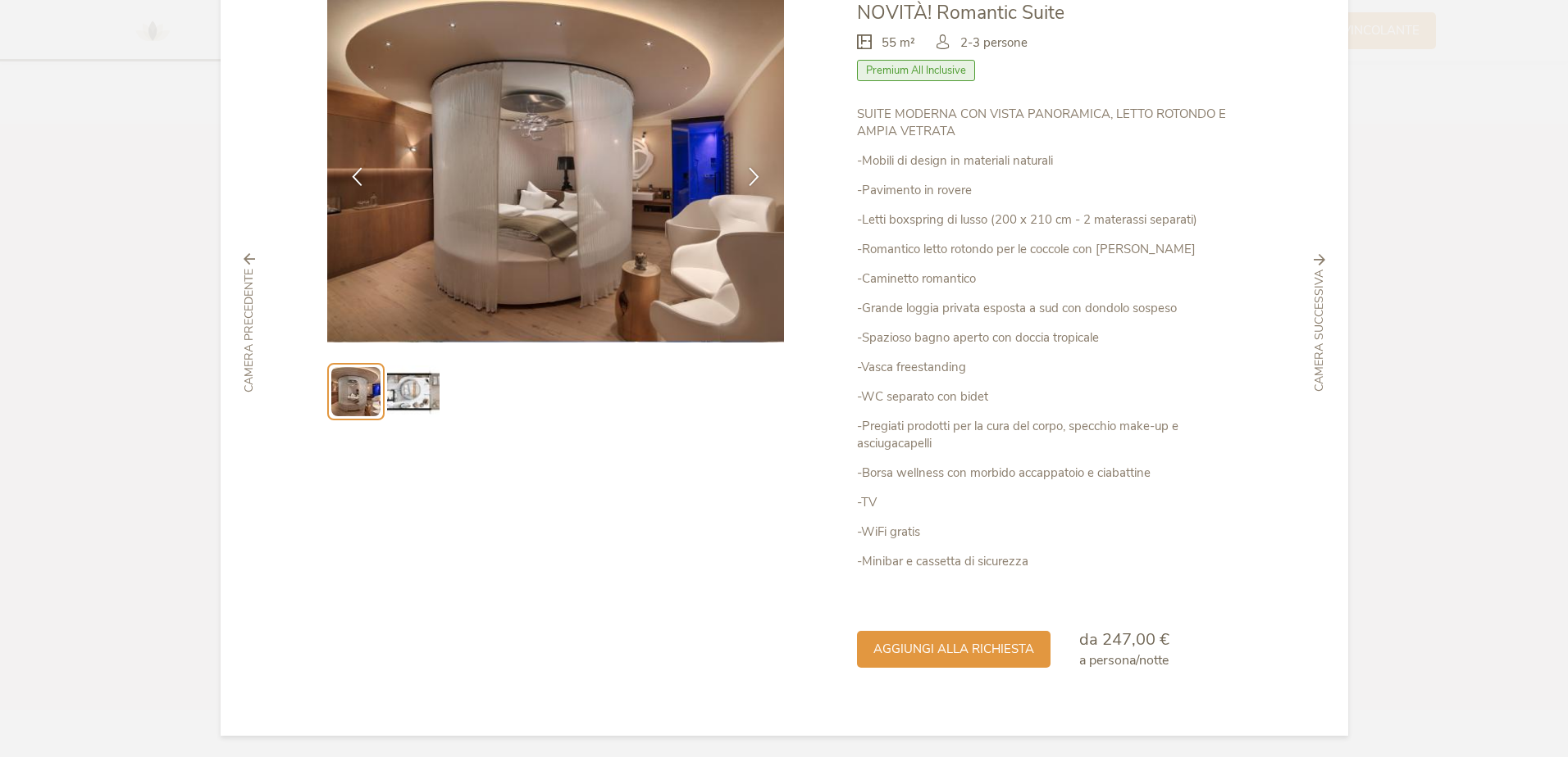
scroll to position [118, 0]
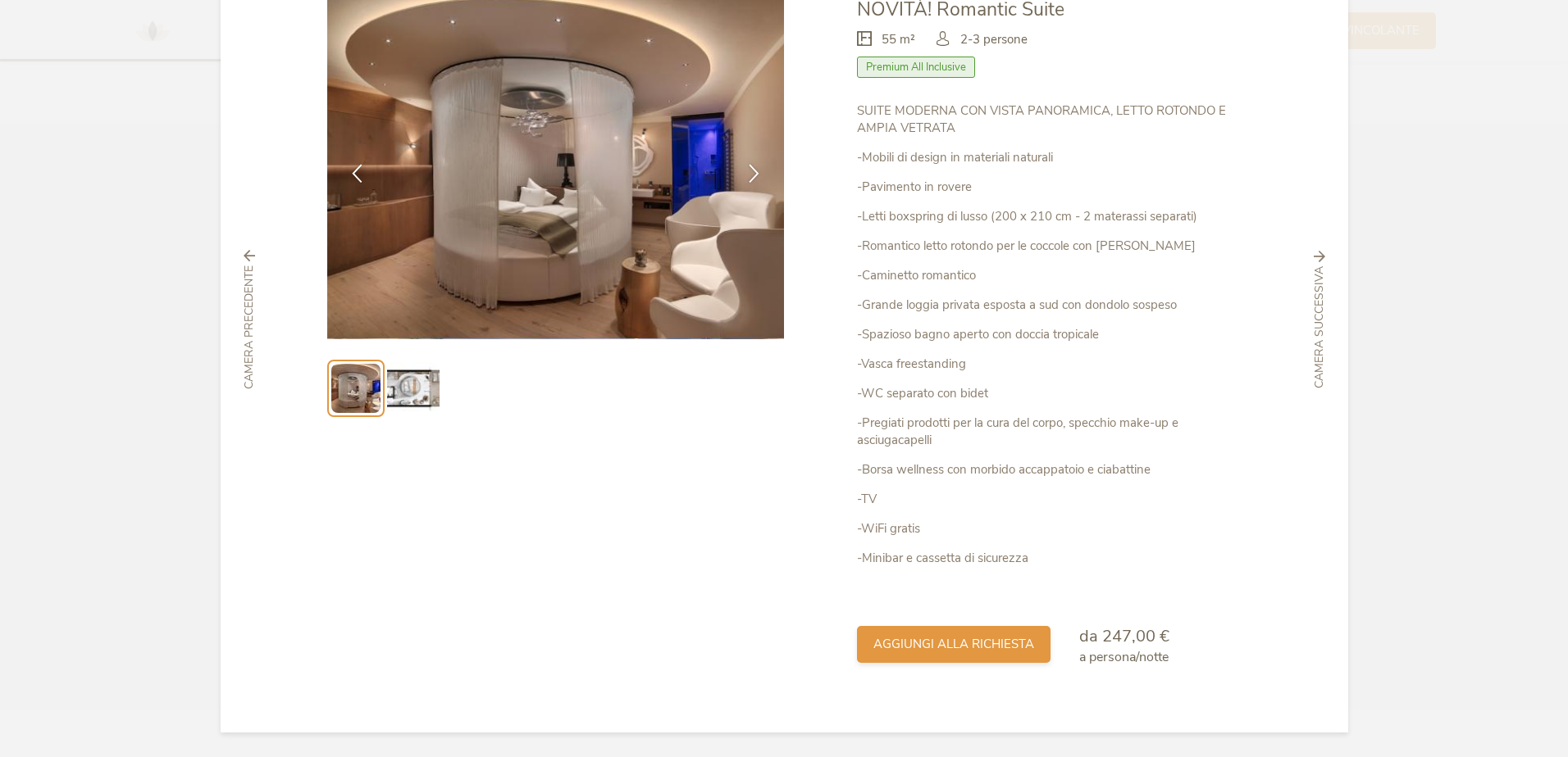
click at [891, 648] on span "aggiungi alla richiesta" at bounding box center [954, 645] width 161 height 18
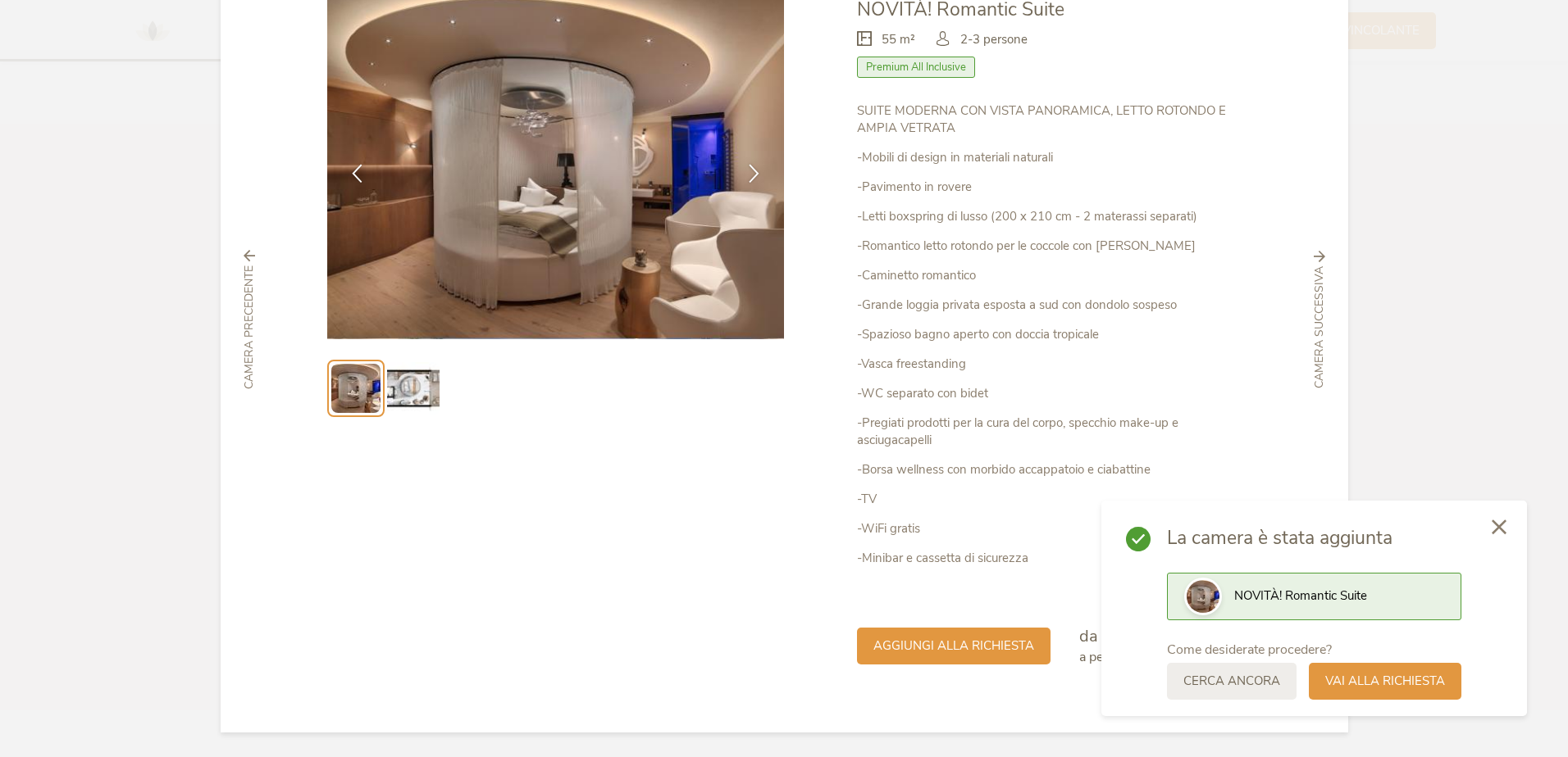
click at [1495, 531] on icon at bounding box center [1499, 526] width 15 height 15
